Goal: Task Accomplishment & Management: Manage account settings

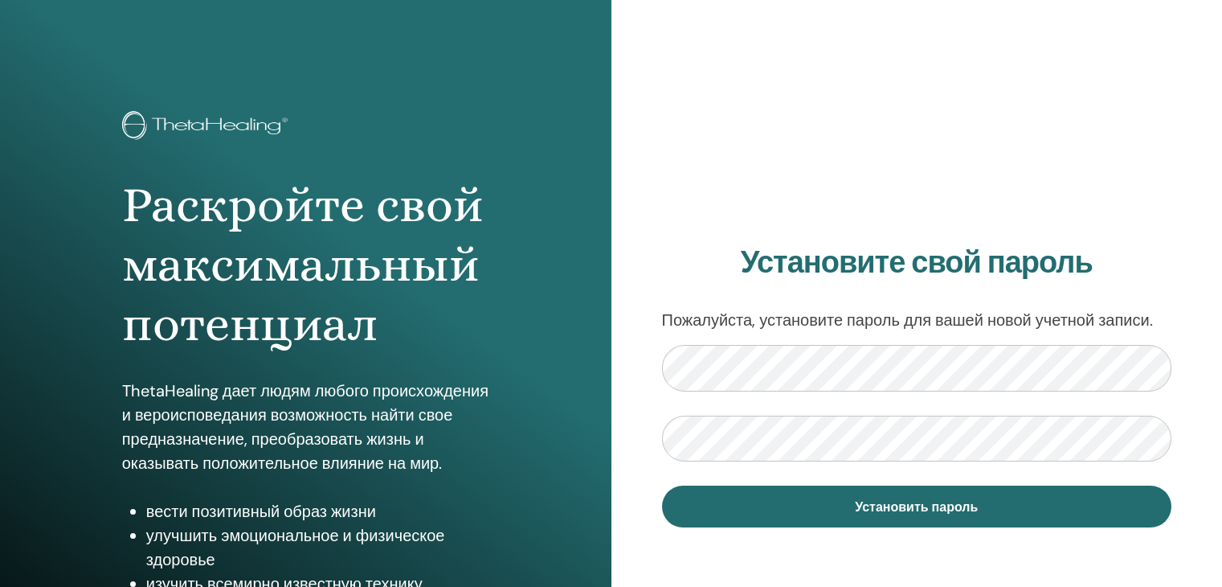
scroll to position [127, 0]
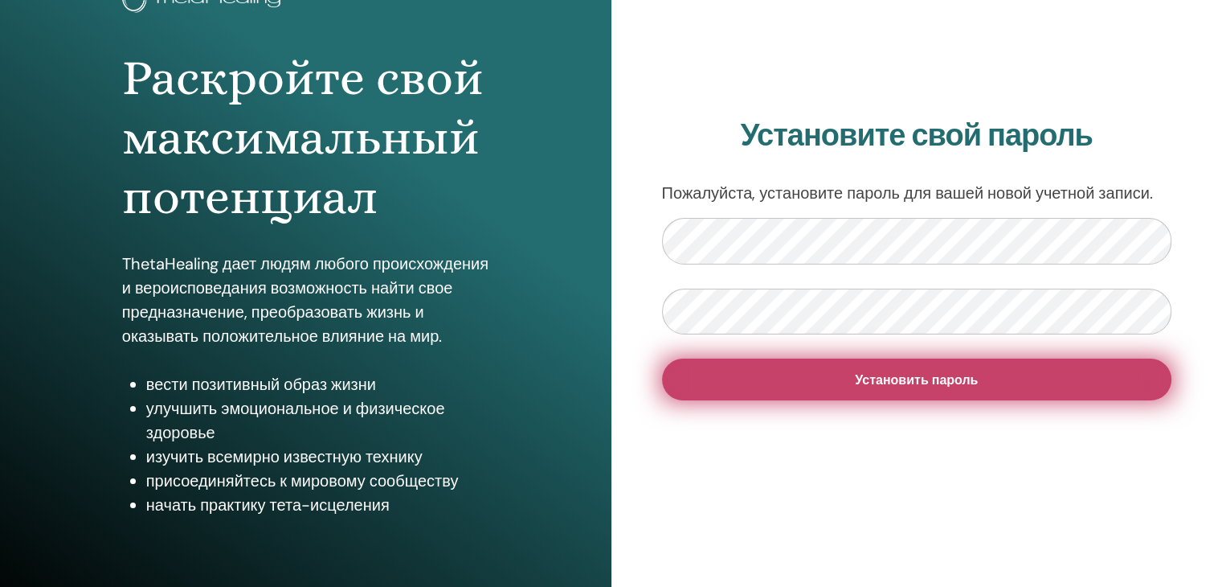
click at [873, 374] on font "Установить пароль" at bounding box center [916, 379] width 123 height 17
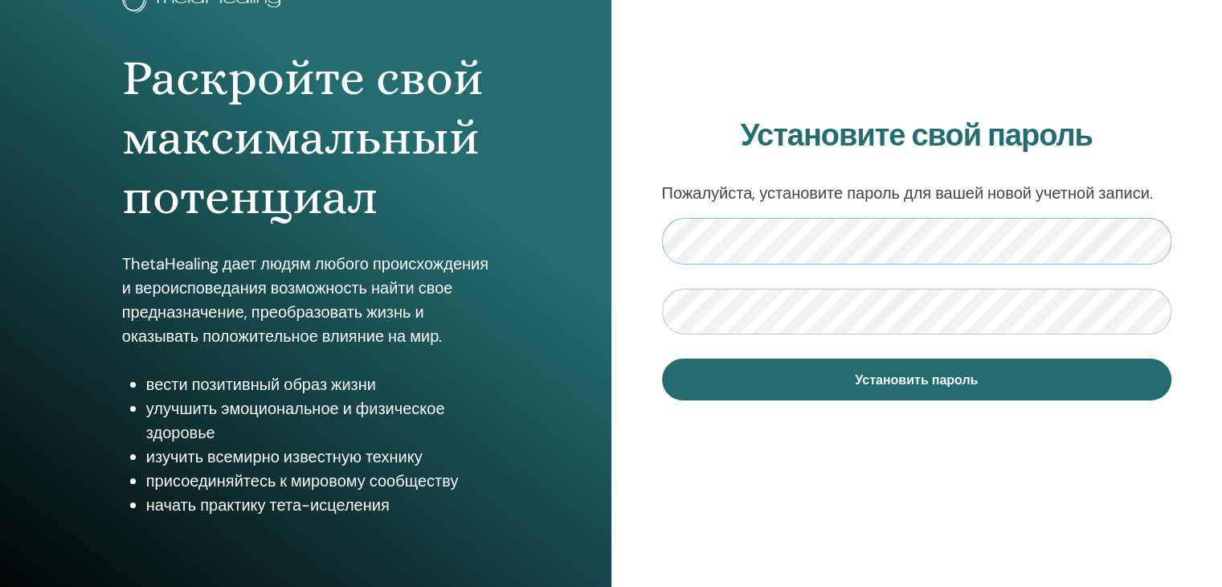
click at [653, 237] on div "Установите свой пароль Пожалуйста, установите пароль для вашей новой учетной за…" at bounding box center [918, 258] width 612 height 771
click at [646, 302] on div "Установите свой пароль Пожалуйста, установите пароль для вашей новой учетной за…" at bounding box center [918, 258] width 612 height 771
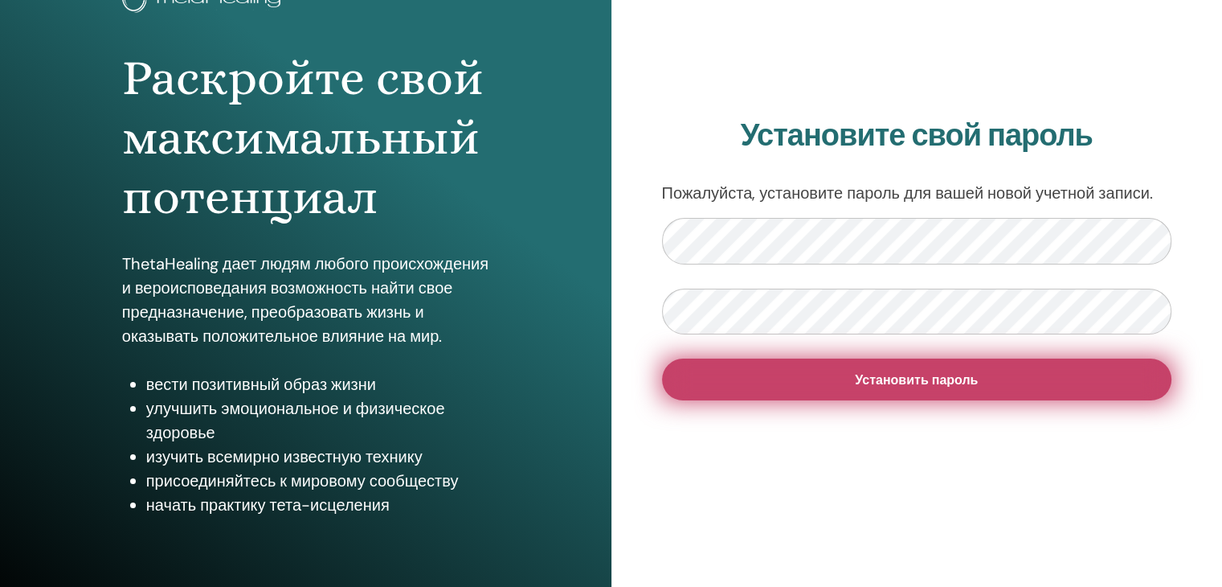
click at [837, 392] on button "Установить пароль" at bounding box center [917, 379] width 510 height 42
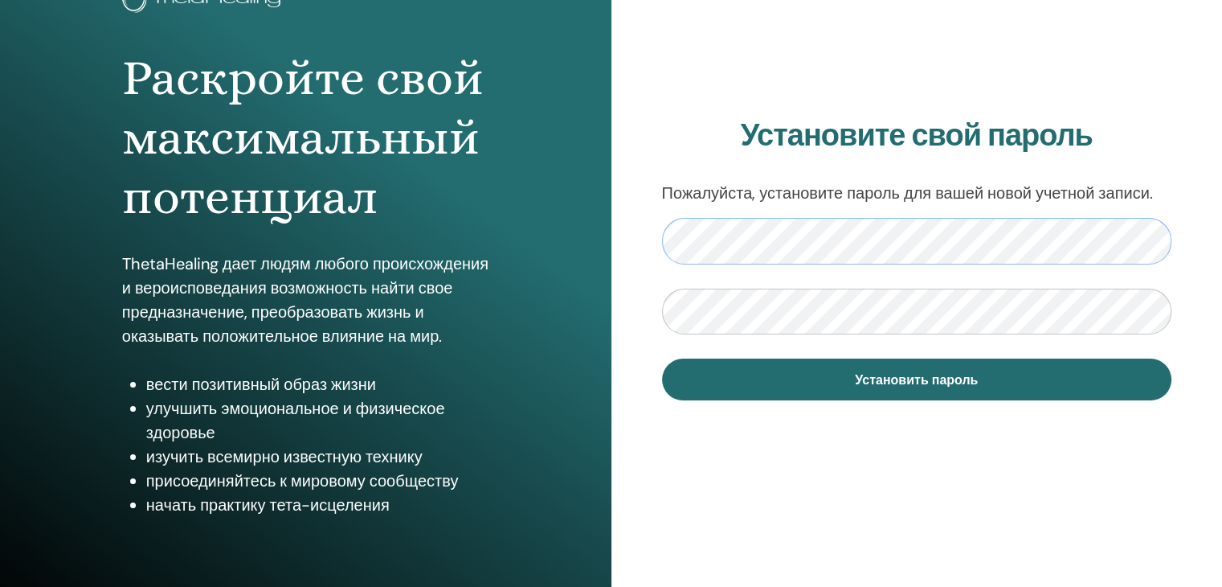
click at [636, 232] on div "Установите свой пароль Пожалуйста, установите пароль для вашей новой учетной за…" at bounding box center [918, 258] width 612 height 771
click at [614, 286] on div "Установите свой пароль Пожалуйста, установите пароль для вашей новой учетной за…" at bounding box center [918, 258] width 612 height 771
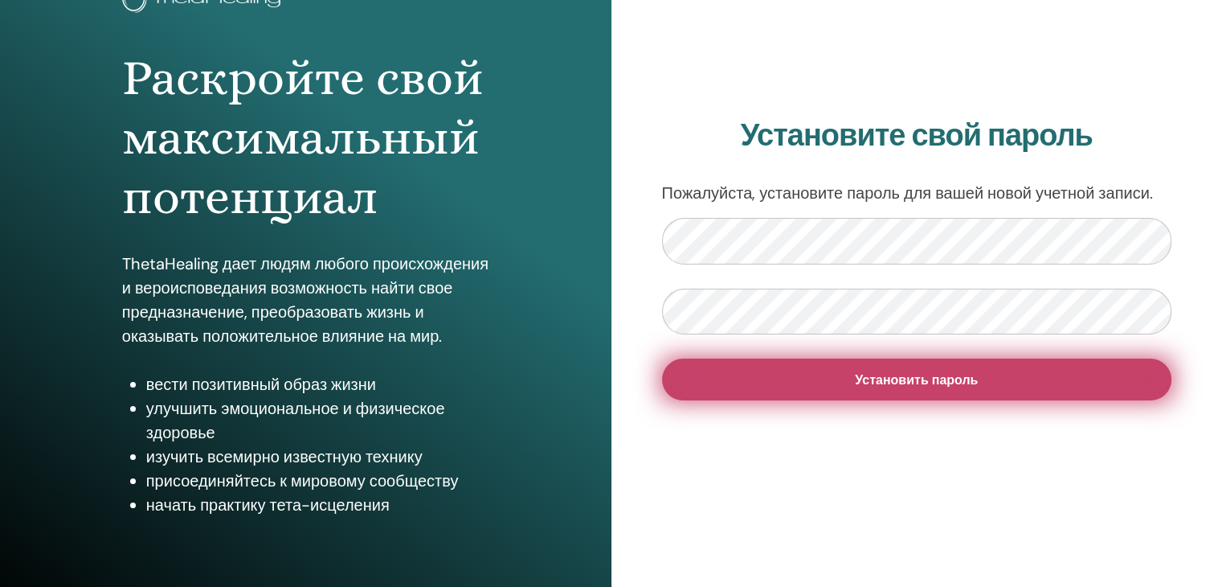
click at [765, 377] on button "Установить пароль" at bounding box center [917, 379] width 510 height 42
